Goal: Find specific page/section: Find specific page/section

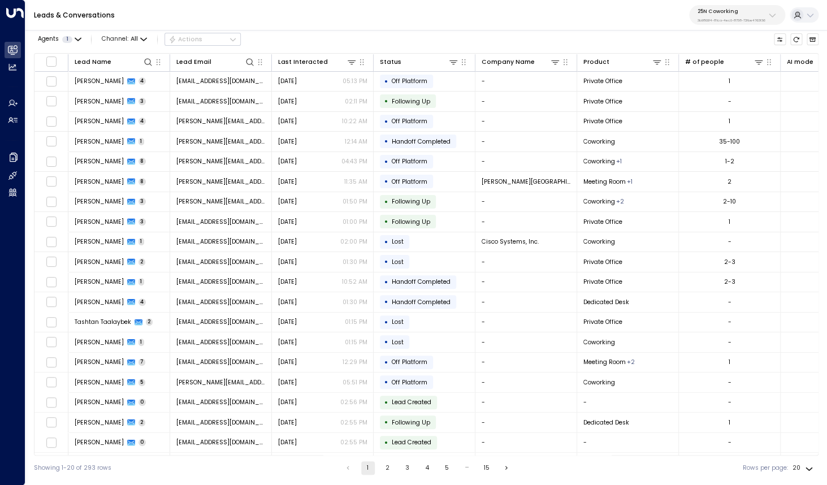
click at [745, 21] on p "3b9800f4-81ca-4ec0-8758-72fbe4763f36" at bounding box center [731, 20] width 68 height 5
type input "*********"
click at [708, 82] on span "ID: bc340fee-f559-48fc-84eb-70f3f6817ad8" at bounding box center [749, 83] width 112 height 8
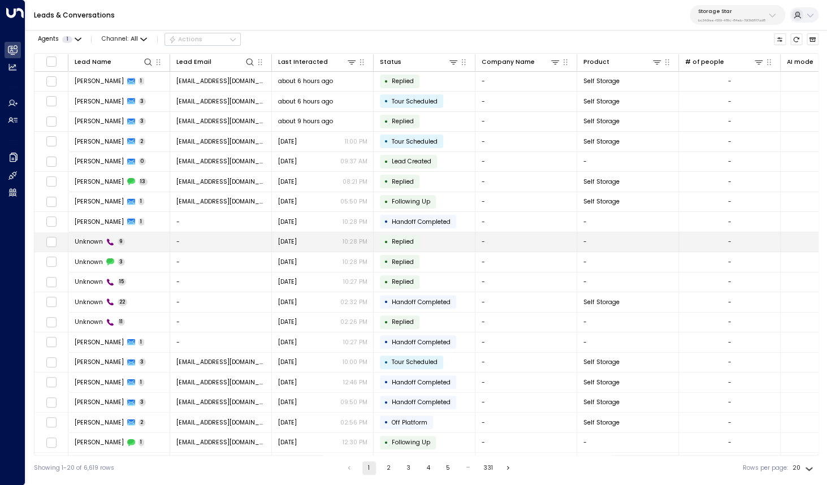
click at [84, 244] on span "Unknown" at bounding box center [89, 241] width 28 height 8
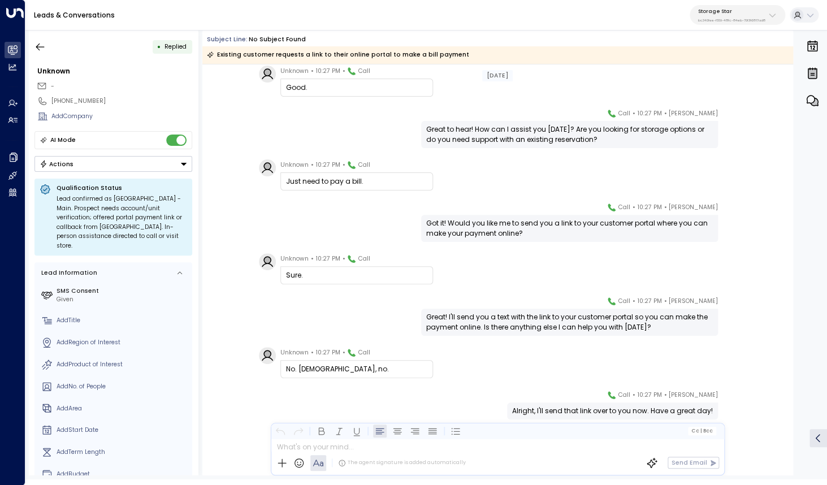
scroll to position [80, 0]
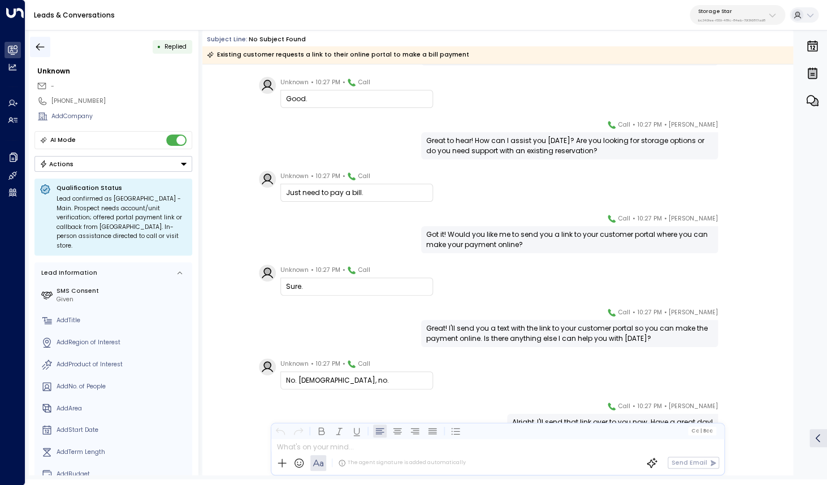
click at [36, 47] on icon "button" at bounding box center [40, 46] width 8 height 7
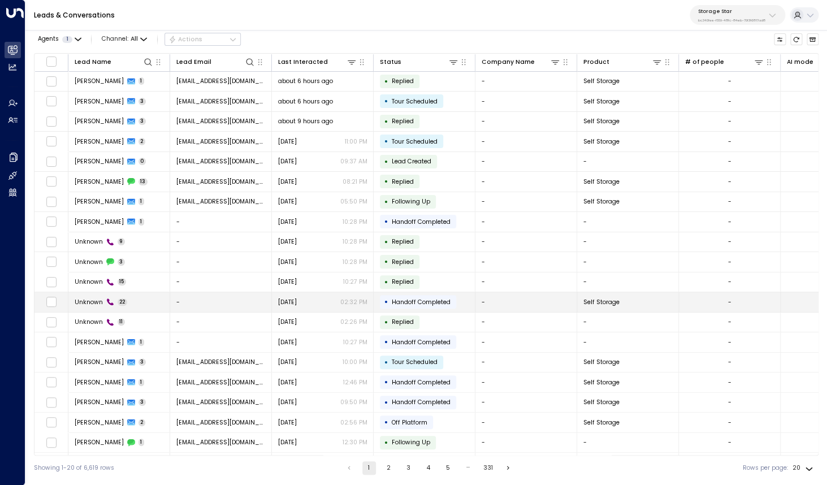
click at [102, 304] on div "Unknown 22" at bounding box center [101, 302] width 53 height 8
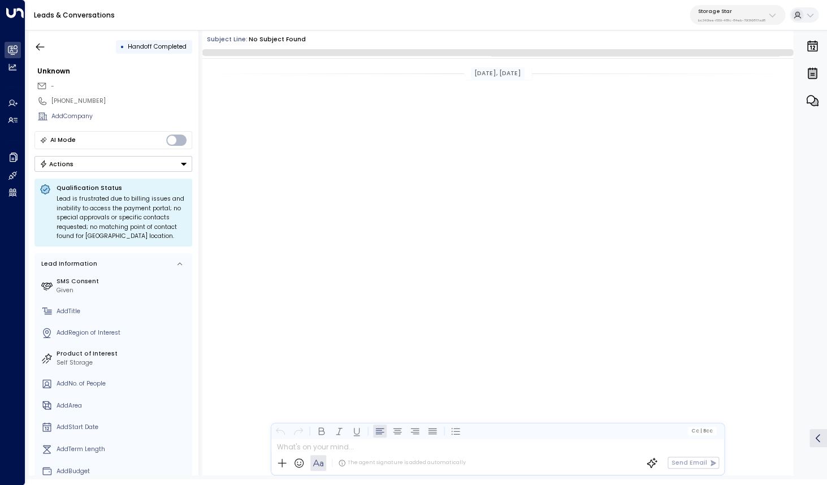
scroll to position [1466, 0]
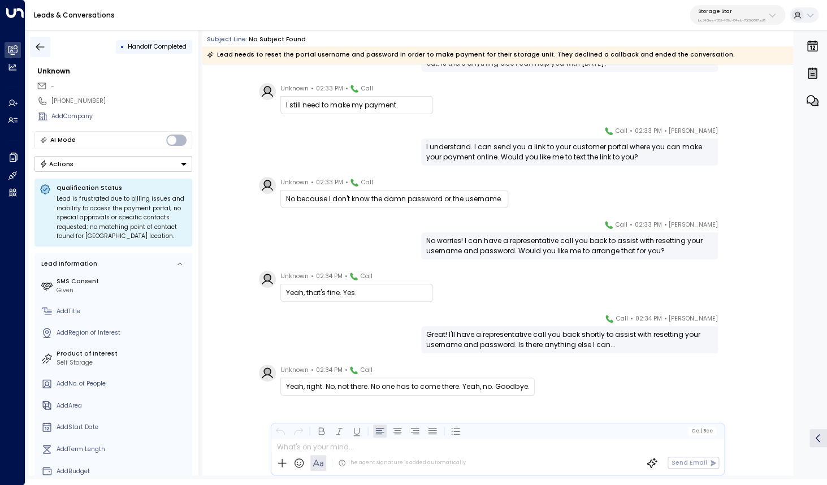
click at [45, 47] on icon "button" at bounding box center [39, 46] width 11 height 11
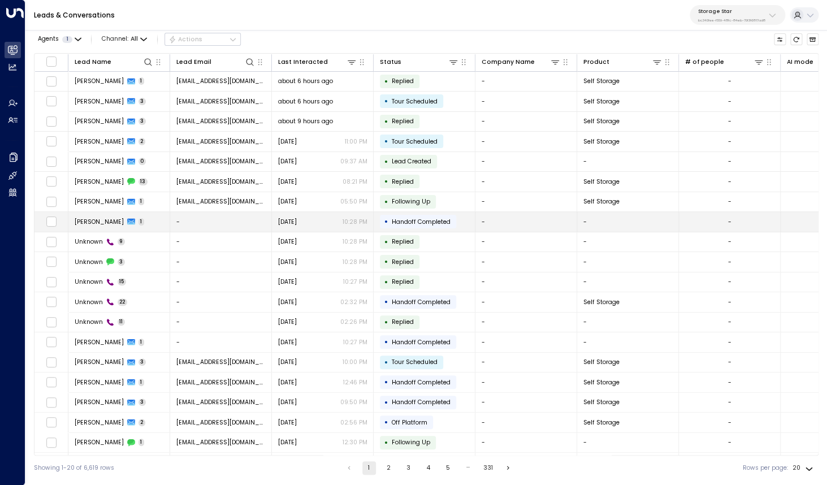
scroll to position [18, 0]
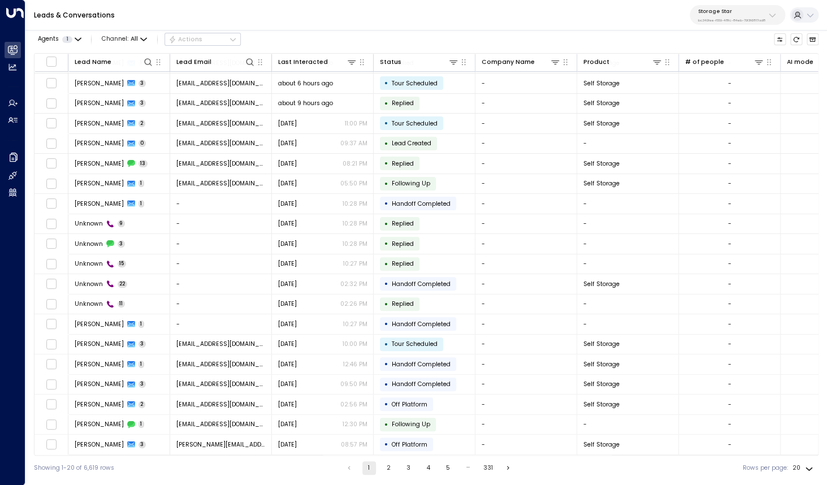
click at [386, 465] on button "2" at bounding box center [389, 468] width 14 height 14
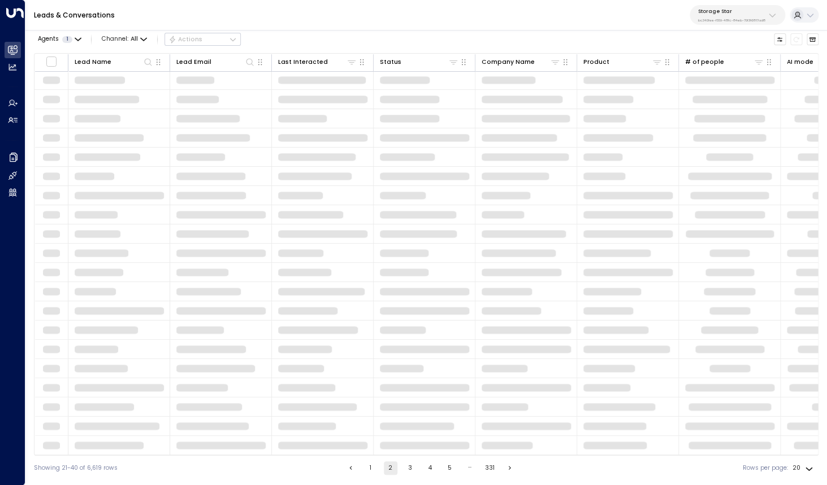
scroll to position [1, 0]
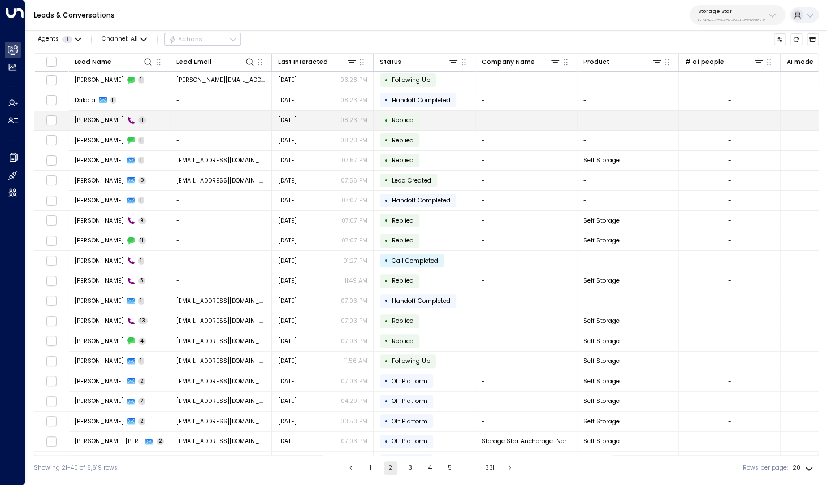
click at [106, 124] on span "[PERSON_NAME]" at bounding box center [99, 120] width 49 height 8
